Goal: Register for event/course

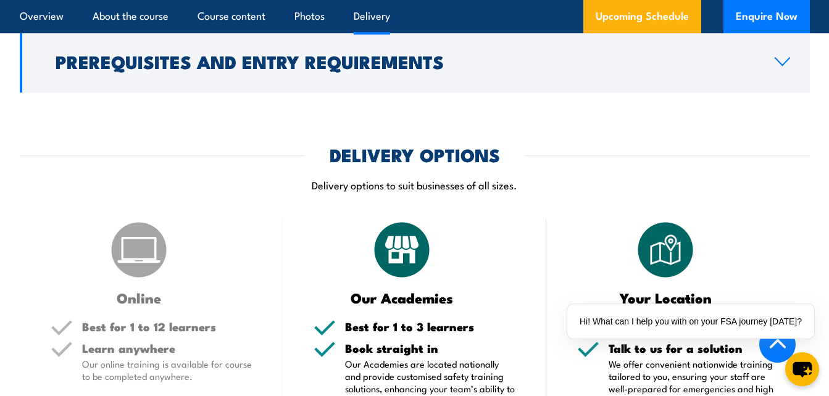
scroll to position [1731, 0]
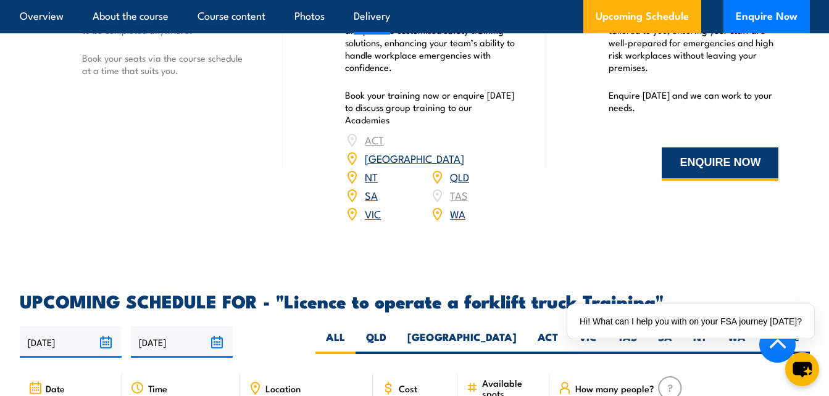
click at [715, 168] on button "ENQUIRE NOW" at bounding box center [719, 163] width 117 height 33
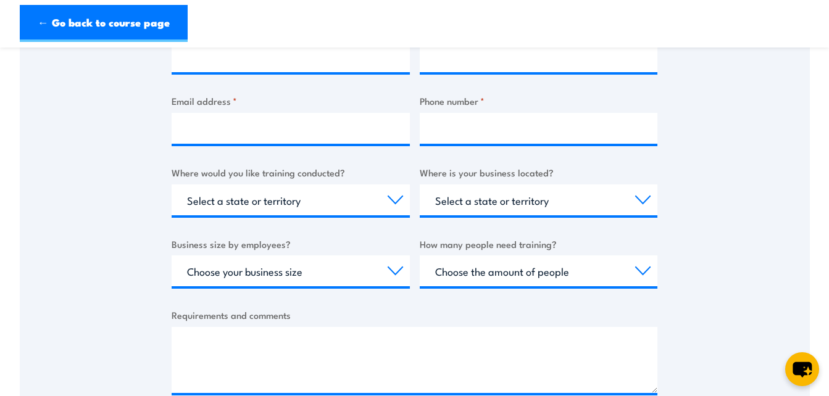
scroll to position [692, 0]
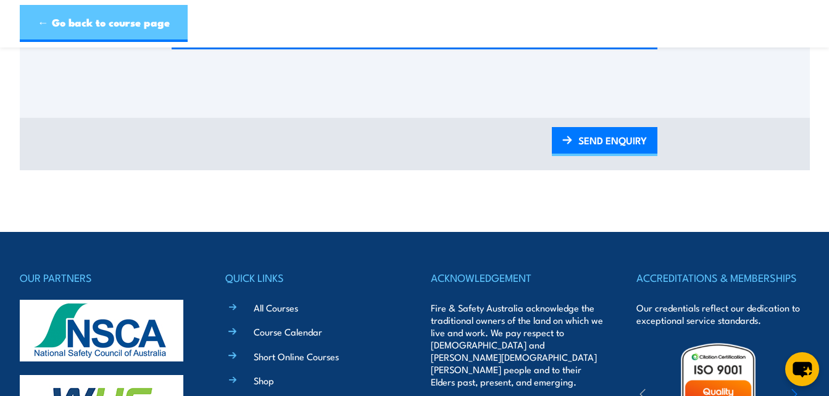
click at [59, 32] on link "← Go back to course page" at bounding box center [104, 23] width 168 height 37
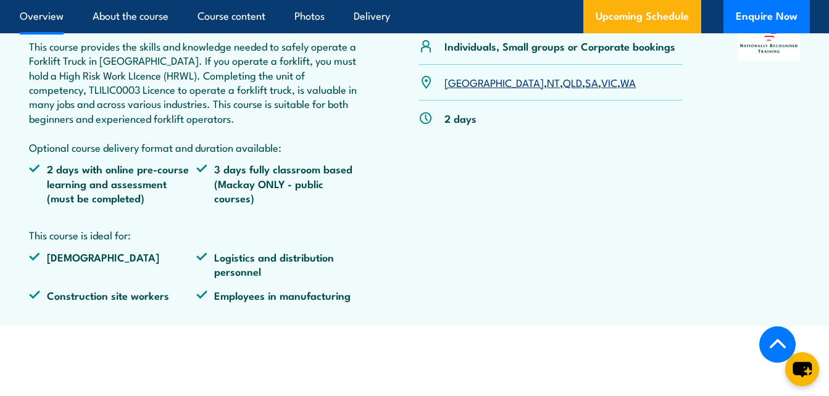
scroll to position [83, 0]
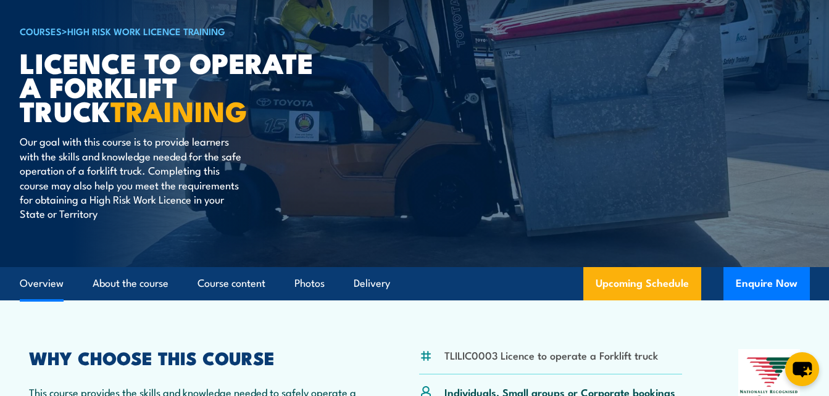
click at [50, 279] on link "Overview" at bounding box center [42, 283] width 44 height 33
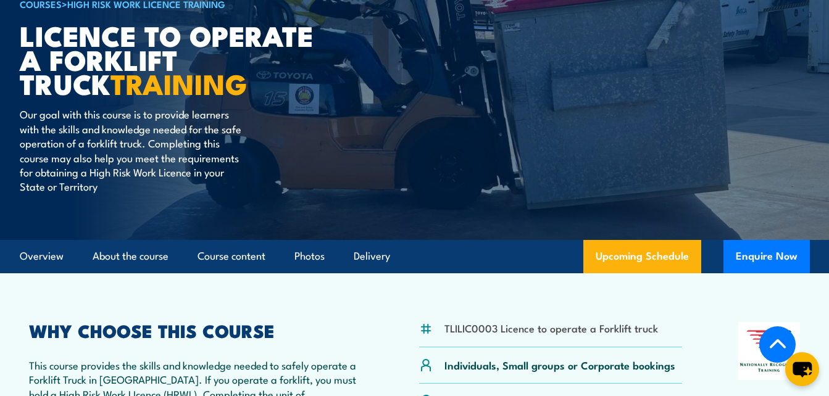
scroll to position [307, 0]
